Goal: Task Accomplishment & Management: Use online tool/utility

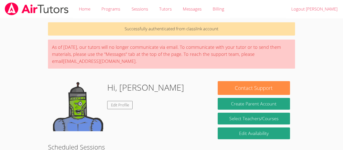
click at [24, 38] on body "Home Programs Sessions Tutors Messages Billing Logout [PERSON_NAME] Successfull…" at bounding box center [171, 75] width 343 height 150
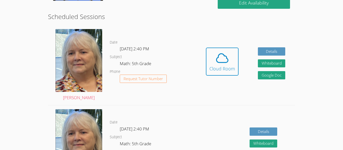
scroll to position [132, 0]
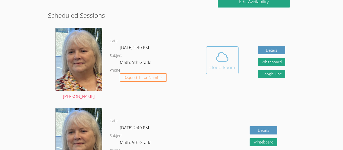
click at [212, 57] on span at bounding box center [222, 57] width 26 height 14
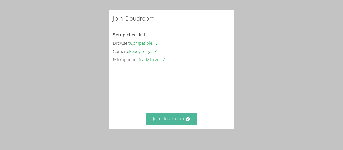
click at [188, 121] on icon at bounding box center [187, 119] width 5 height 5
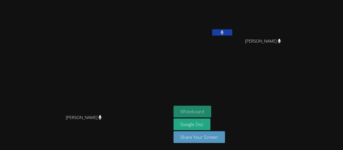
click at [211, 114] on button "Whiteboard" at bounding box center [192, 112] width 38 height 12
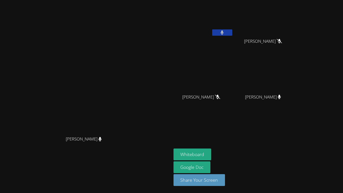
click at [232, 31] on button at bounding box center [222, 32] width 20 height 6
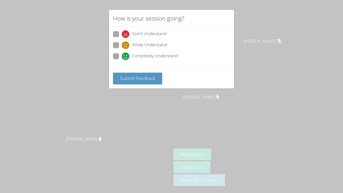
click at [140, 57] on span "Completely Understand" at bounding box center [154, 56] width 45 height 8
click at [126, 57] on input "Completely Understand" at bounding box center [124, 55] width 4 height 4
radio input "true"
click at [142, 78] on span "Submit Feedback" at bounding box center [137, 78] width 35 height 6
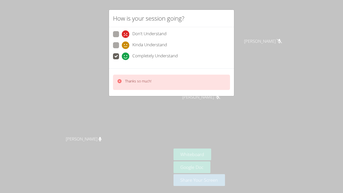
click at [249, 61] on div "How is your session going? Don't Understand Kinda Understand Completely Underst…" at bounding box center [171, 96] width 343 height 193
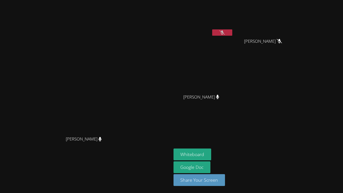
click at [251, 56] on div "MEIKEL YURIEL MARTI DUANY GIANNA RAMIREZ GIANNA RAMIREZ Jaiden Avila Jaiden Avi…" at bounding box center [233, 56] width 121 height 109
